Goal: Find specific page/section: Find specific page/section

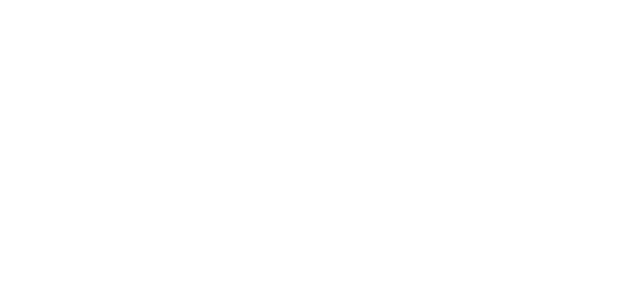
select select
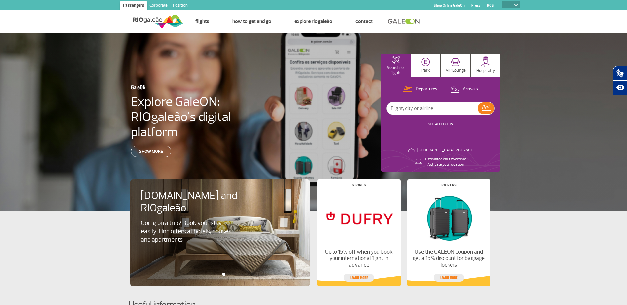
click at [491, 6] on link "RQS" at bounding box center [490, 5] width 7 height 4
click at [453, 63] on img at bounding box center [455, 62] width 9 height 8
